Goal: Task Accomplishment & Management: Complete application form

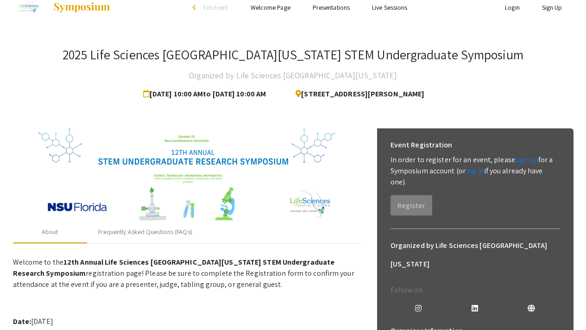
scroll to position [14, 0]
click at [324, 5] on link "Presentations" at bounding box center [331, 7] width 37 height 8
click at [319, 10] on link "Presentations" at bounding box center [331, 7] width 37 height 8
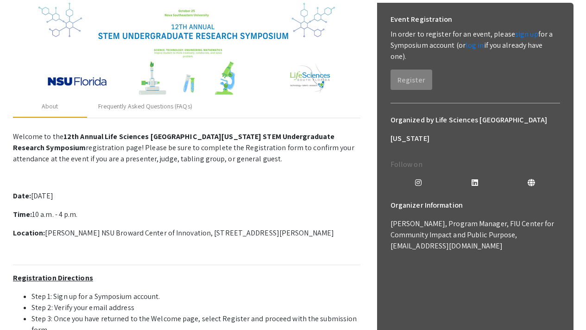
scroll to position [142, 0]
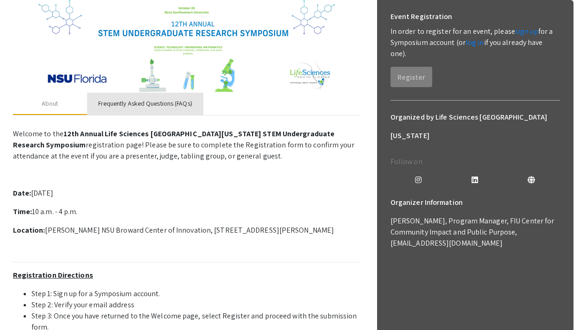
click at [121, 100] on div "Frequently Asked Questions (FAQs)" at bounding box center [145, 104] width 94 height 10
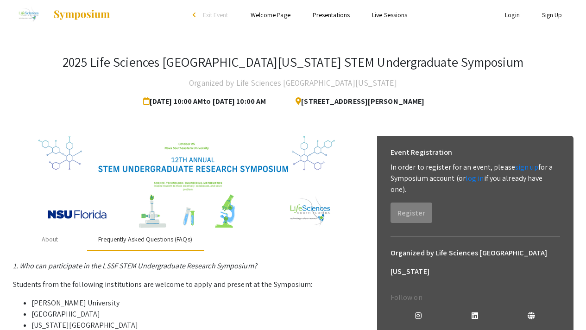
scroll to position [0, 0]
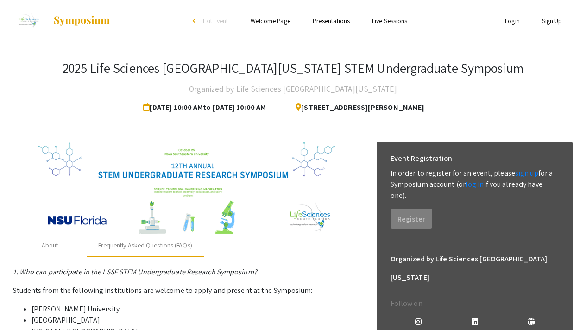
click at [259, 22] on link "Welcome Page" at bounding box center [271, 21] width 40 height 8
click at [49, 247] on div "About" at bounding box center [50, 246] width 17 height 10
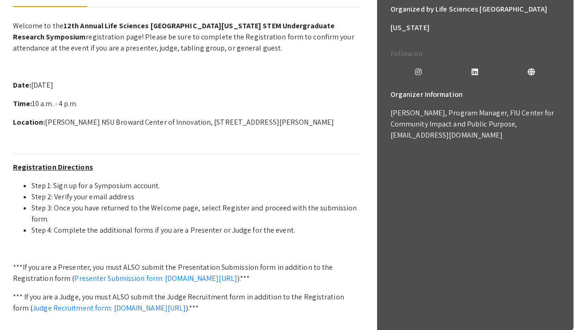
scroll to position [326, 0]
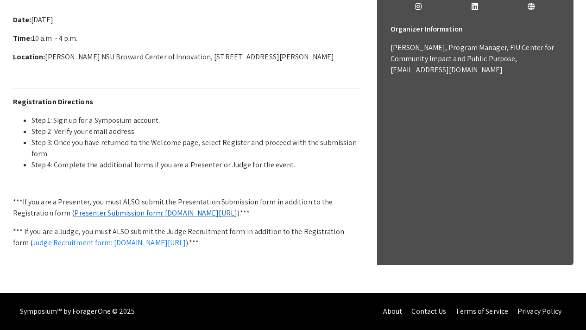
click at [121, 208] on link "Presenter Submission form: [DOMAIN_NAME][URL]" at bounding box center [155, 213] width 163 height 10
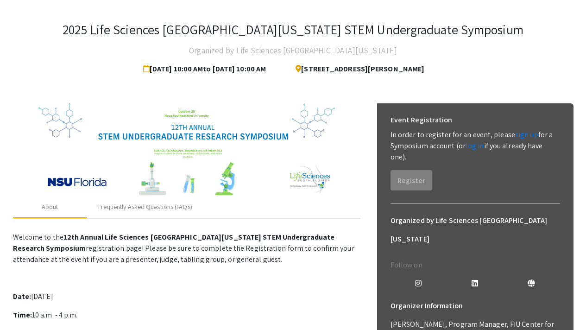
scroll to position [0, 0]
